Goal: Task Accomplishment & Management: Complete application form

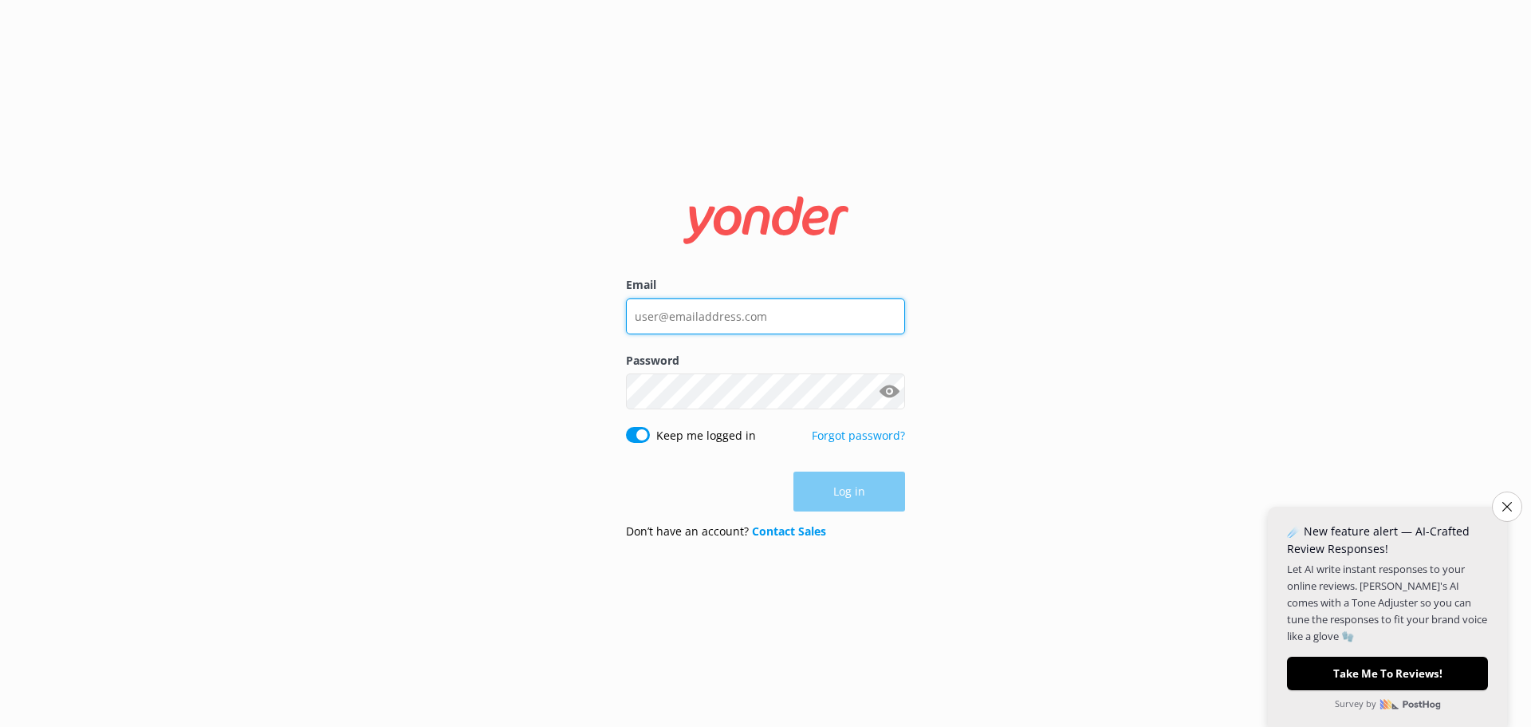
click at [783, 313] on input "Email" at bounding box center [765, 316] width 279 height 36
type input "[EMAIL_ADDRESS][DOMAIN_NAME]"
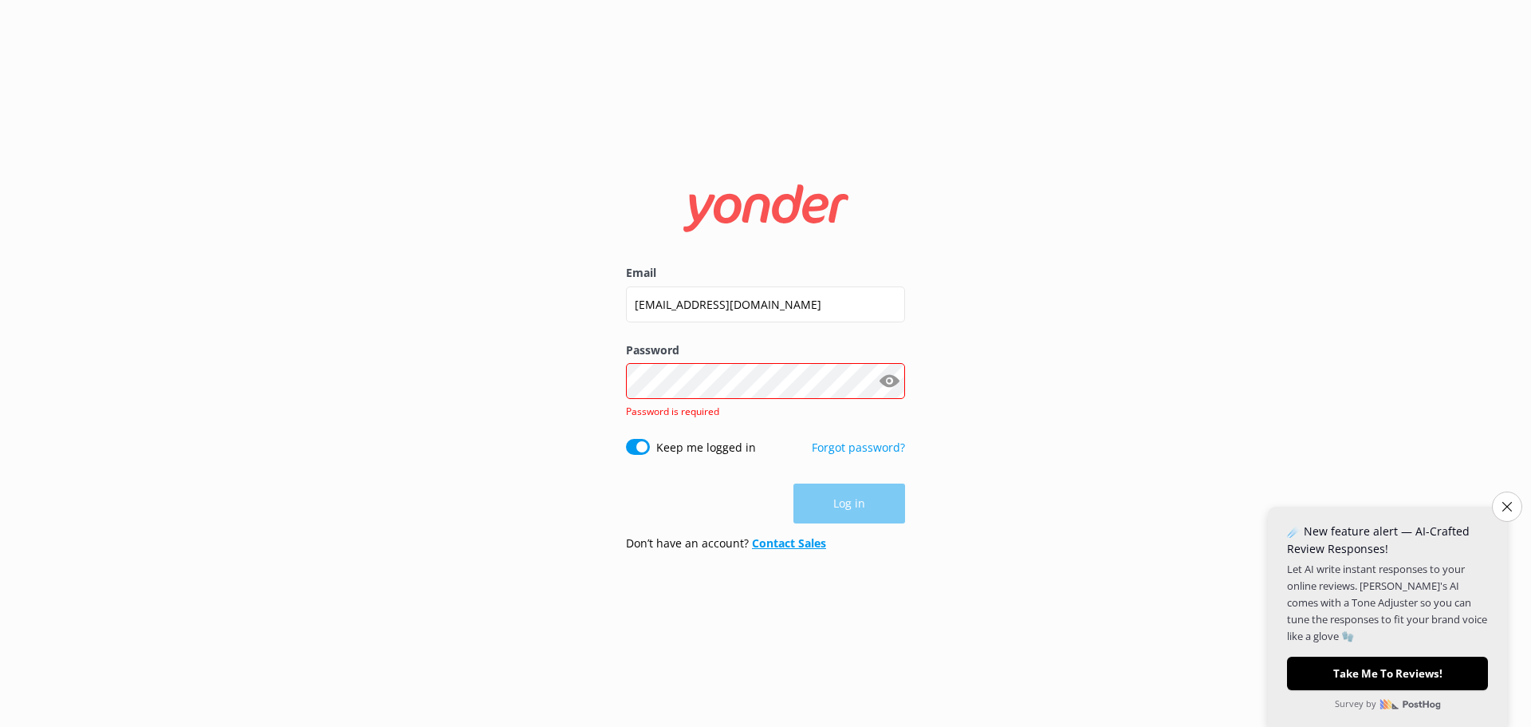
click at [782, 538] on link "Contact Sales" at bounding box center [789, 542] width 74 height 15
